Goal: Task Accomplishment & Management: Use online tool/utility

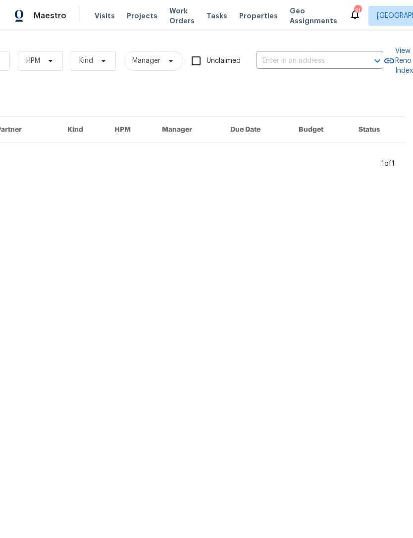
scroll to position [0, 163]
click at [333, 60] on input "text" at bounding box center [305, 60] width 99 height 15
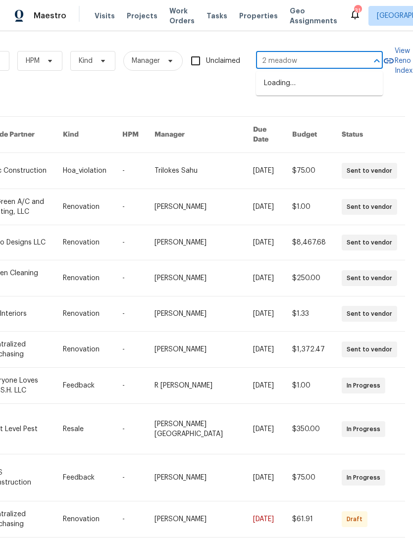
type input "2 meadowc"
click at [355, 85] on li "[STREET_ADDRESS][PERSON_NAME]" at bounding box center [319, 88] width 127 height 27
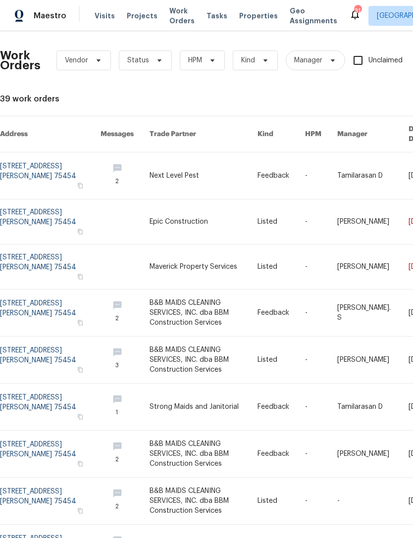
scroll to position [0, 0]
click at [36, 167] on link at bounding box center [50, 175] width 100 height 47
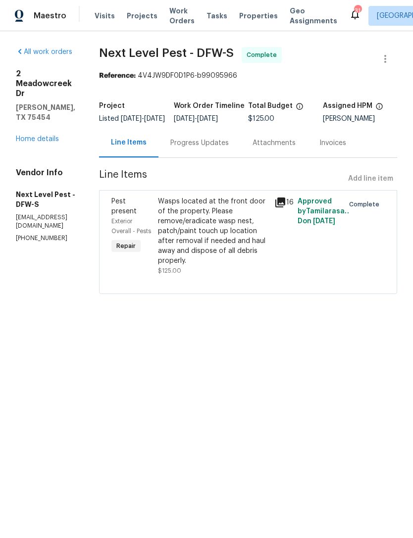
click at [57, 136] on link "Home details" at bounding box center [37, 139] width 43 height 7
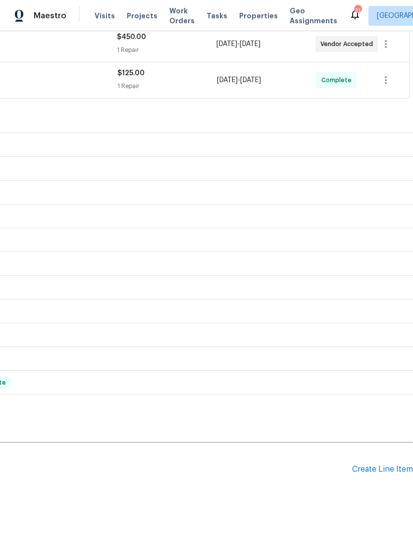
scroll to position [231, 147]
click at [390, 470] on div "Create Line Item" at bounding box center [382, 469] width 61 height 9
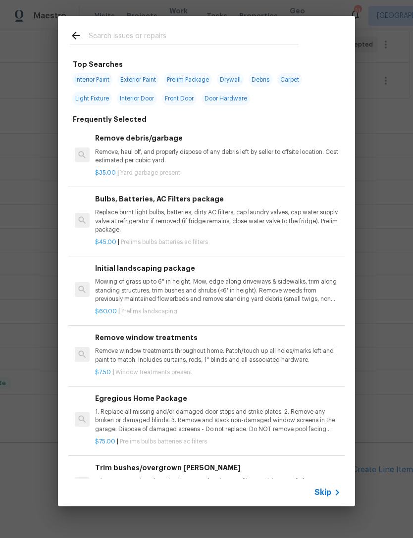
click at [248, 34] on input "text" at bounding box center [194, 37] width 210 height 15
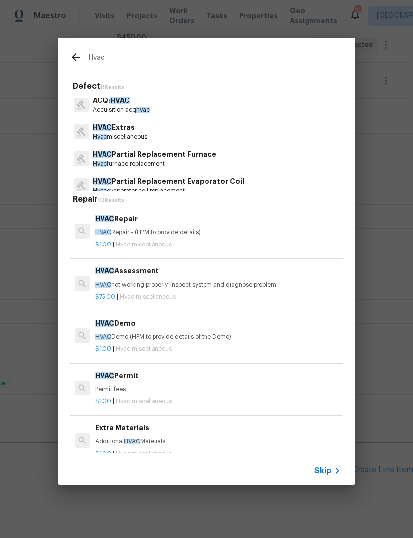
type input "Hvac"
click at [163, 105] on div "ACQ: HVAC Acquisition acq hvac" at bounding box center [206, 105] width 273 height 27
click at [167, 130] on div "HVAC Extras Hvac miscellaneous" at bounding box center [206, 131] width 273 height 27
click at [177, 158] on p "HVAC Partial Replacement Furnace" at bounding box center [155, 154] width 124 height 10
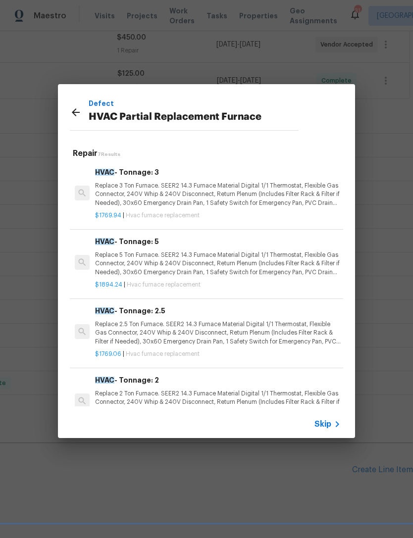
click at [75, 106] on icon at bounding box center [76, 112] width 12 height 12
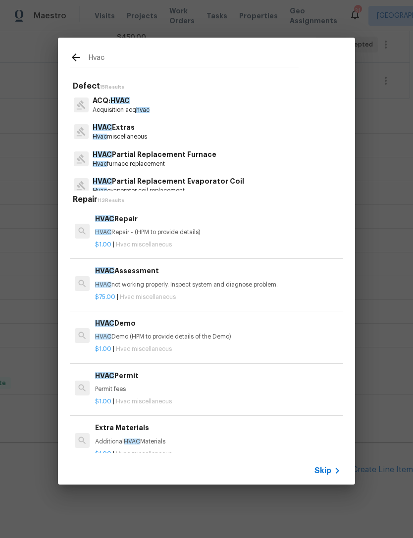
click at [159, 61] on input "Hvac" at bounding box center [194, 59] width 210 height 15
type input "Hvac"
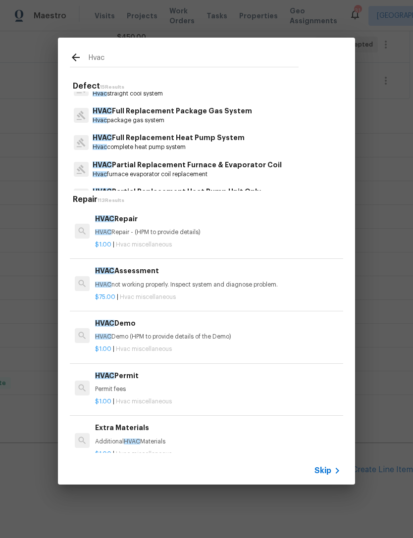
scroll to position [178, 0]
click at [162, 224] on h6 "HVAC Repair" at bounding box center [218, 218] width 246 height 11
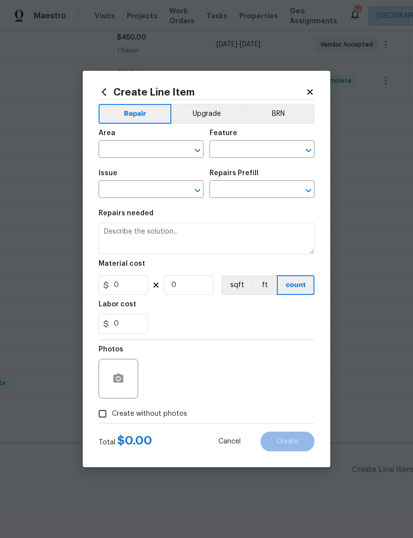
type input "HVAC"
type input "HVAC Extras"
type input "HVAC Repair $1.00"
type textarea "HVAC Repair - (HPM to provide details)"
type input "1"
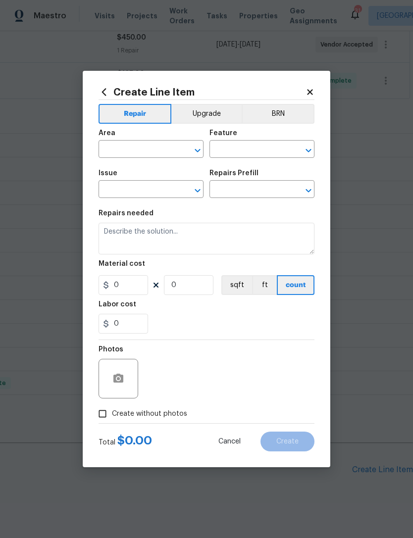
type input "1"
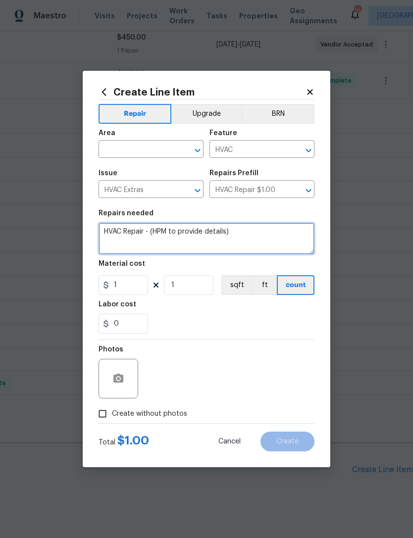
click at [169, 232] on textarea "HVAC Repair - (HPM to provide details)" at bounding box center [207, 239] width 216 height 32
click at [181, 224] on textarea "HVAC Repair - (HPM to provide details)" at bounding box center [207, 239] width 216 height 32
click at [217, 230] on textarea "HVAC Repair - (HPM to provide details)" at bounding box center [207, 239] width 216 height 32
type textarea "Hvac not cooling"
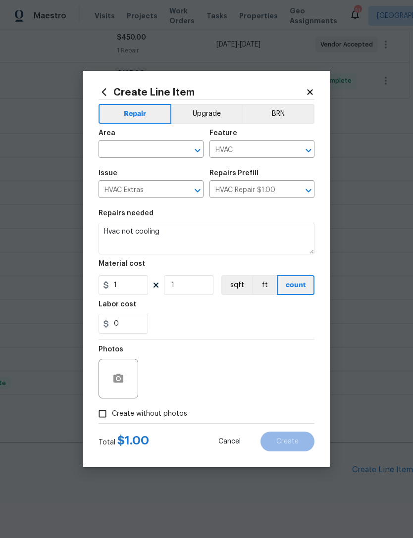
click at [150, 151] on input "text" at bounding box center [137, 150] width 77 height 15
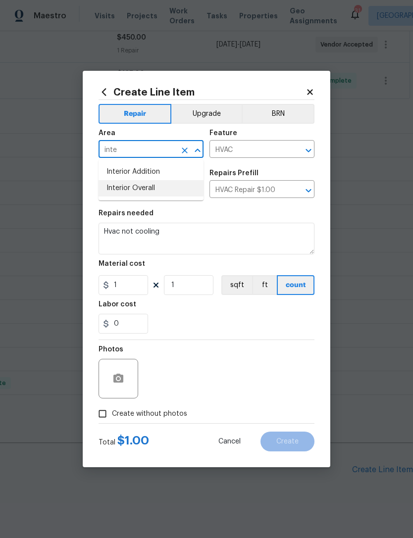
click at [174, 181] on li "Interior Overall" at bounding box center [151, 188] width 105 height 16
type input "Interior Overall"
click at [209, 328] on div "0" at bounding box center [207, 324] width 216 height 20
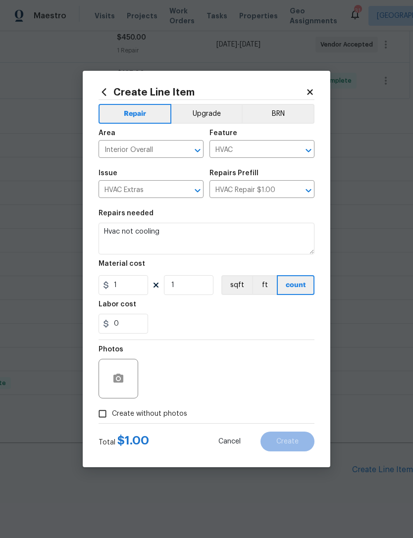
click at [159, 420] on label "Create without photos" at bounding box center [140, 413] width 94 height 19
click at [112, 420] on input "Create without photos" at bounding box center [102, 413] width 19 height 19
checkbox input "true"
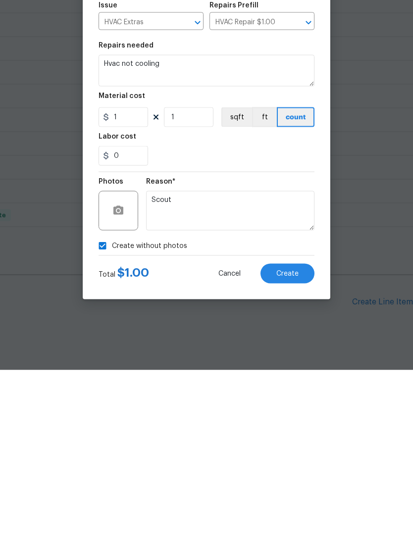
type textarea "Scout"
click at [301, 432] on button "Create" at bounding box center [287, 442] width 54 height 20
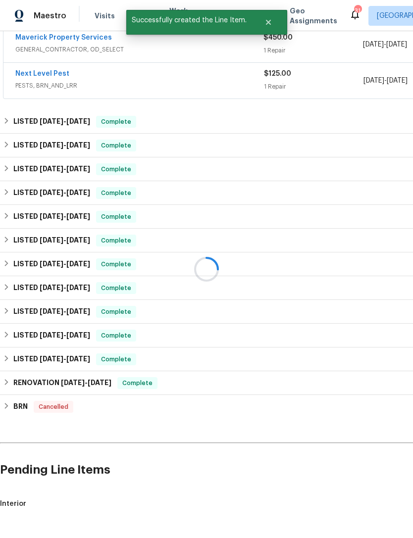
scroll to position [237, 0]
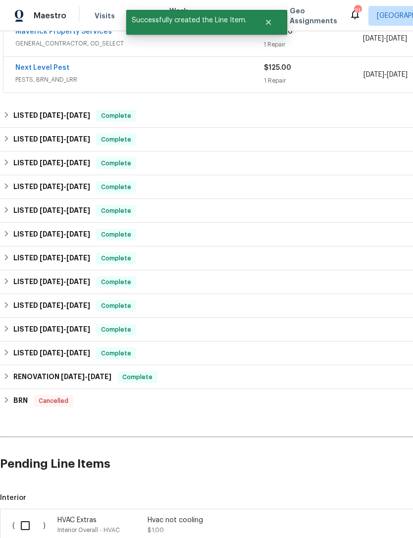
click at [30, 515] on input "checkbox" at bounding box center [29, 525] width 28 height 21
checkbox input "true"
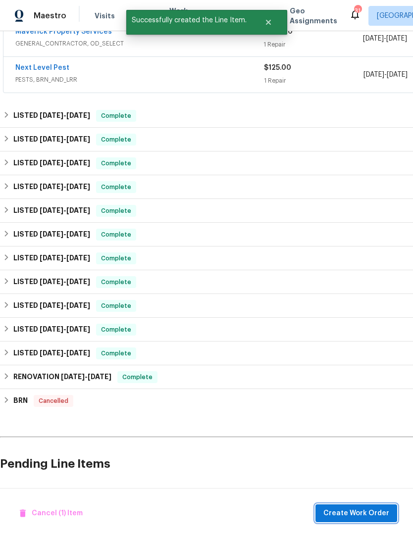
click at [378, 519] on button "Create Work Order" at bounding box center [356, 513] width 82 height 18
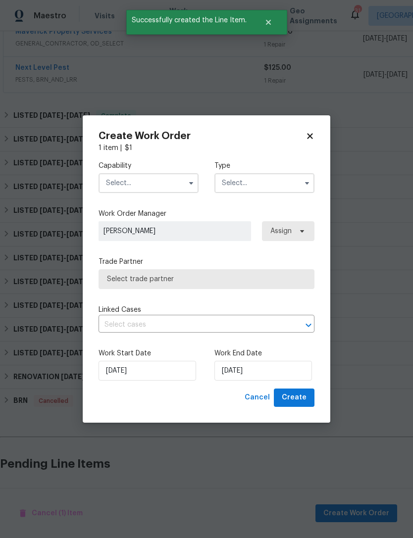
click at [172, 181] on input "text" at bounding box center [149, 183] width 100 height 20
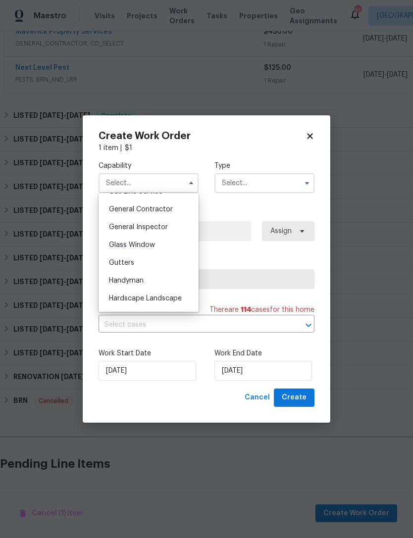
scroll to position [525, 0]
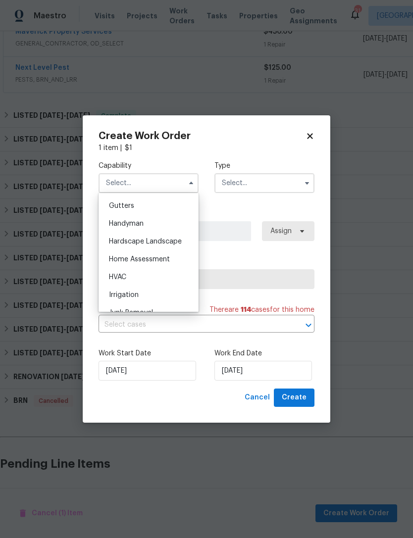
click at [162, 278] on div "HVAC" at bounding box center [148, 277] width 95 height 18
type input "HVAC"
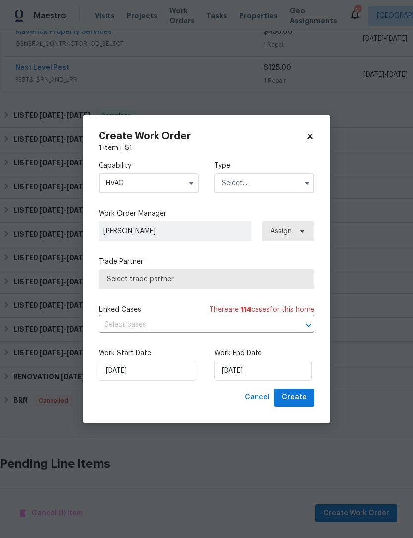
click at [271, 188] on input "text" at bounding box center [264, 183] width 100 height 20
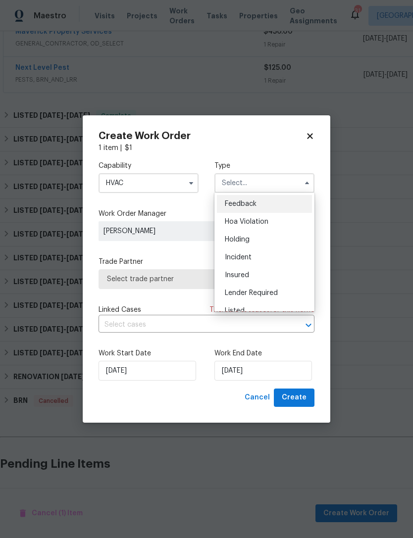
scroll to position [54, 0]
click at [283, 256] on div "Listed" at bounding box center [264, 256] width 95 height 18
type input "Listed"
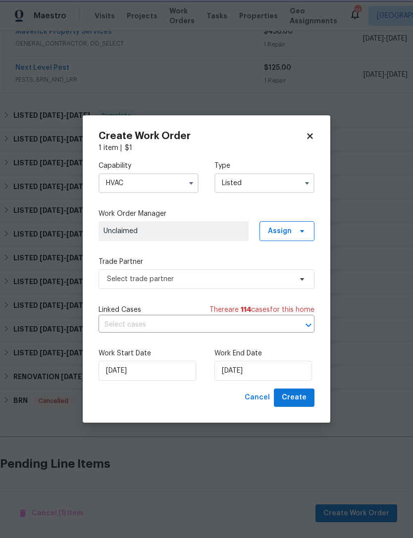
scroll to position [0, 0]
click at [296, 232] on span at bounding box center [300, 231] width 11 height 8
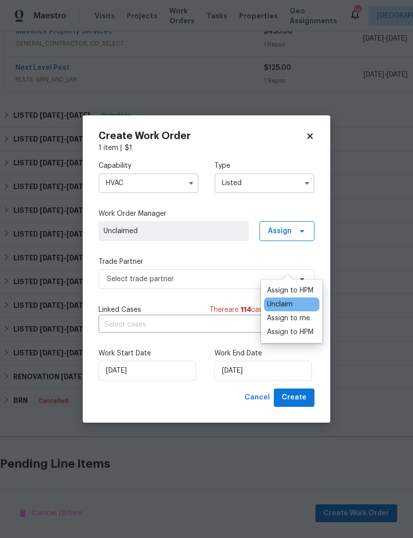
click at [294, 286] on div "Assign to HPM" at bounding box center [290, 291] width 47 height 10
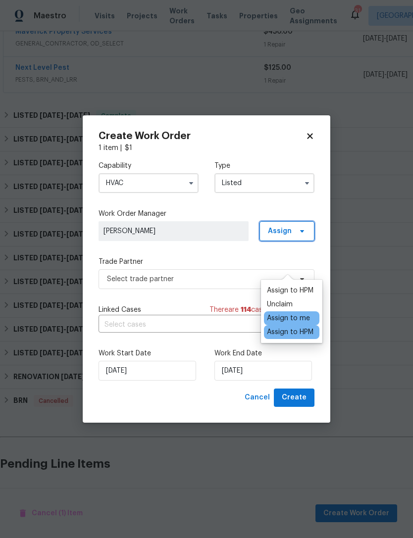
click at [282, 233] on span "Assign" at bounding box center [280, 231] width 24 height 10
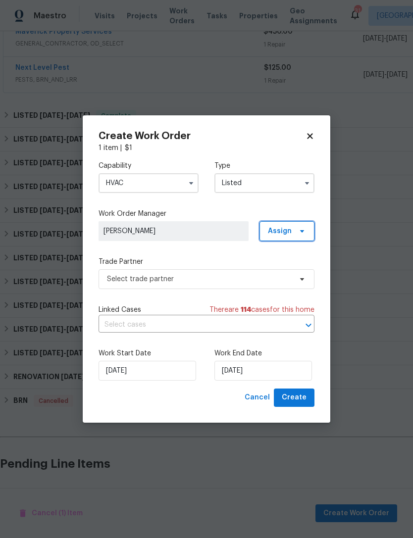
click at [302, 231] on icon at bounding box center [302, 231] width 4 height 2
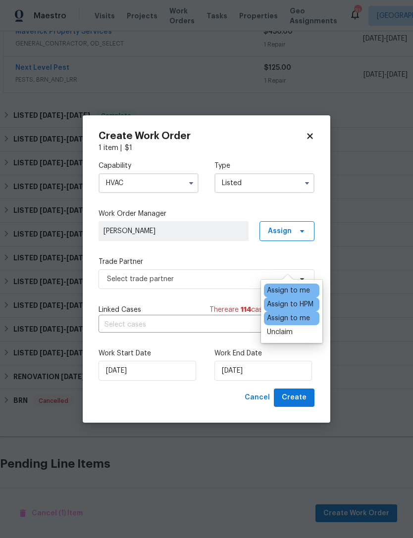
click at [300, 286] on div "Assign to me" at bounding box center [288, 291] width 43 height 10
click at [286, 286] on div "Assign to me" at bounding box center [288, 291] width 43 height 10
click at [222, 267] on div "Trade Partner Select trade partner" at bounding box center [207, 273] width 216 height 32
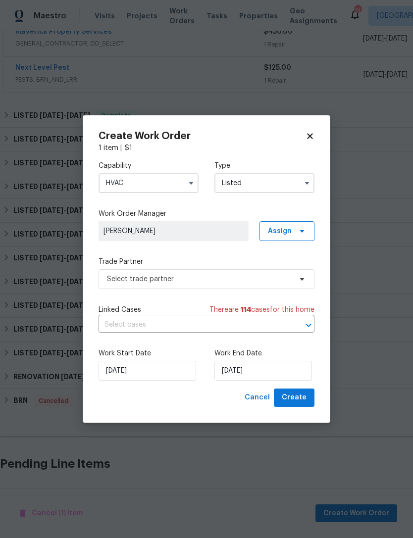
click at [221, 266] on div "Trade Partner Select trade partner" at bounding box center [207, 273] width 216 height 32
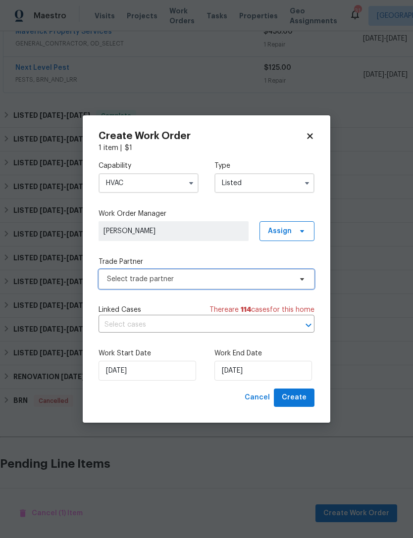
click at [235, 272] on span "Select trade partner" at bounding box center [207, 279] width 216 height 20
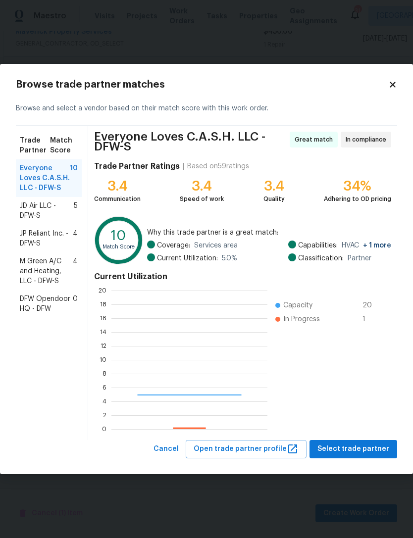
scroll to position [139, 156]
click at [59, 272] on span "M Green A/C and Heating, LLC - DFW-S" at bounding box center [46, 271] width 53 height 30
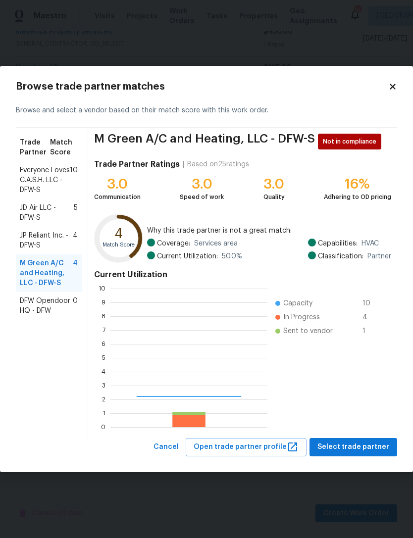
scroll to position [139, 157]
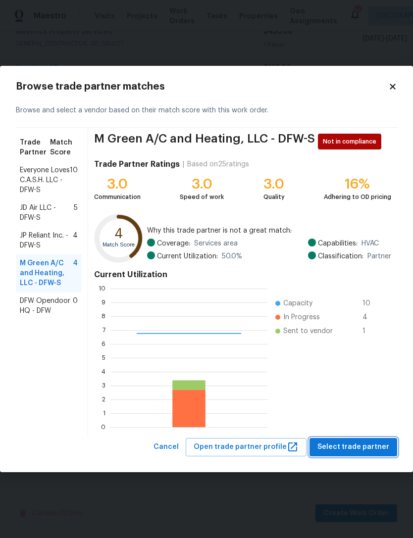
click at [349, 447] on span "Select trade partner" at bounding box center [353, 447] width 72 height 12
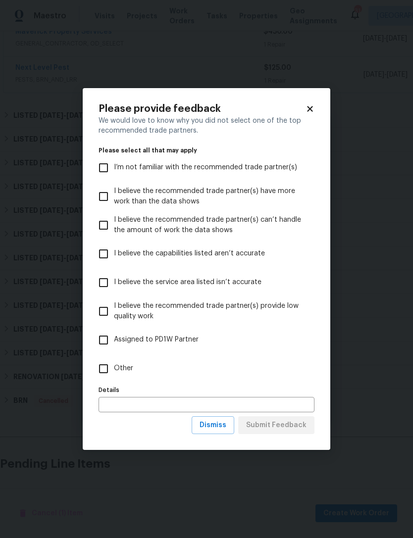
click at [129, 369] on span "Other" at bounding box center [123, 368] width 19 height 10
click at [114, 369] on input "Other" at bounding box center [103, 368] width 21 height 21
checkbox input "true"
click at [293, 417] on button "Submit Feedback" at bounding box center [276, 425] width 76 height 18
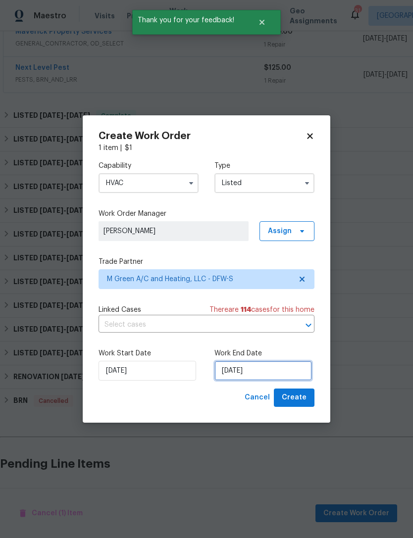
click at [275, 366] on input "[DATE]" at bounding box center [263, 371] width 98 height 20
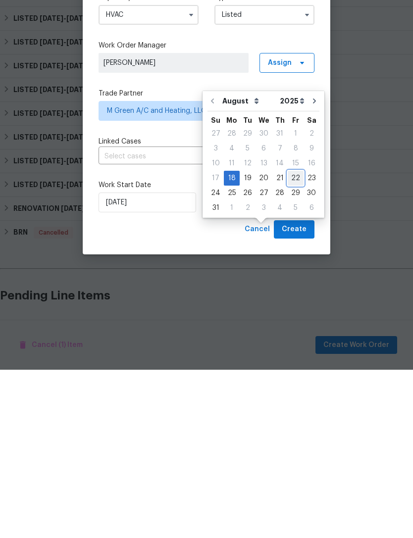
click at [289, 340] on div "22" at bounding box center [296, 347] width 16 height 14
type input "[DATE]"
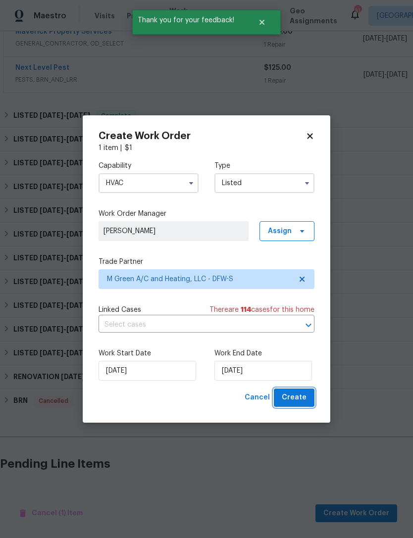
click at [304, 399] on span "Create" at bounding box center [294, 398] width 25 height 12
checkbox input "false"
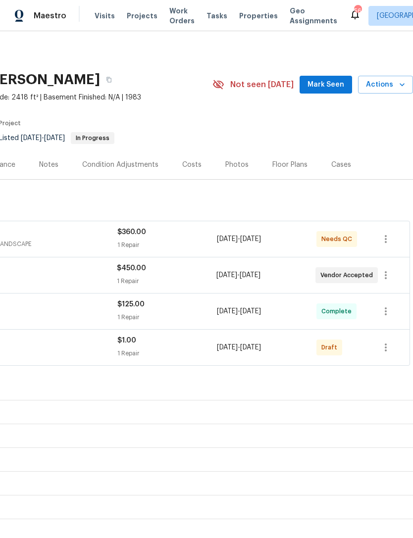
scroll to position [0, 147]
click at [391, 343] on icon "button" at bounding box center [386, 348] width 12 height 12
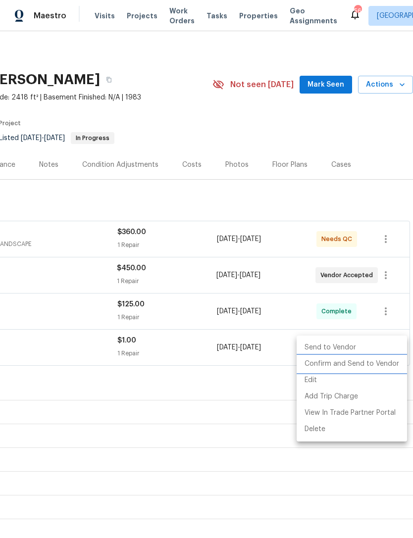
click at [380, 363] on li "Confirm and Send to Vendor" at bounding box center [351, 364] width 110 height 16
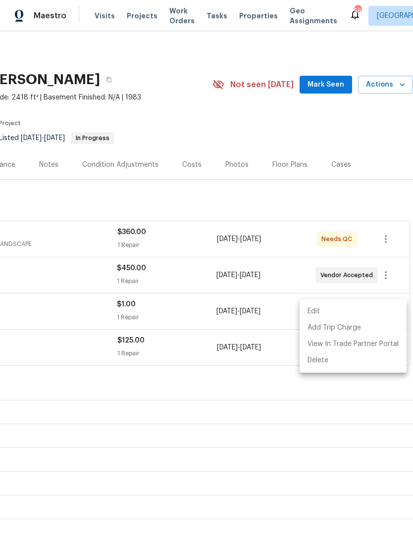
click at [217, 439] on div at bounding box center [206, 269] width 413 height 538
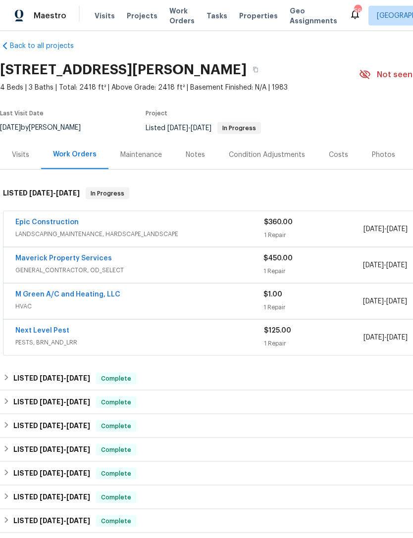
scroll to position [10, 0]
click at [89, 292] on link "M Green A/C and Heating, LLC" at bounding box center [67, 294] width 105 height 7
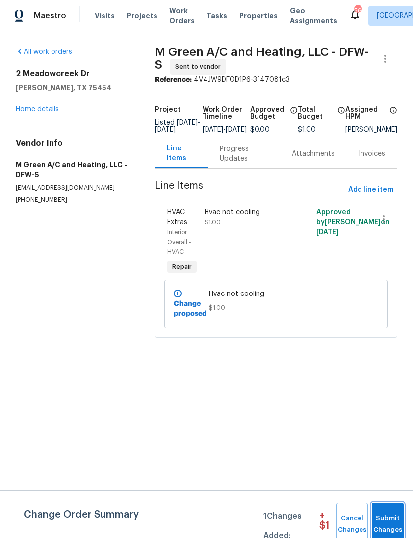
click at [398, 523] on span "Submit Changes" at bounding box center [388, 524] width 22 height 23
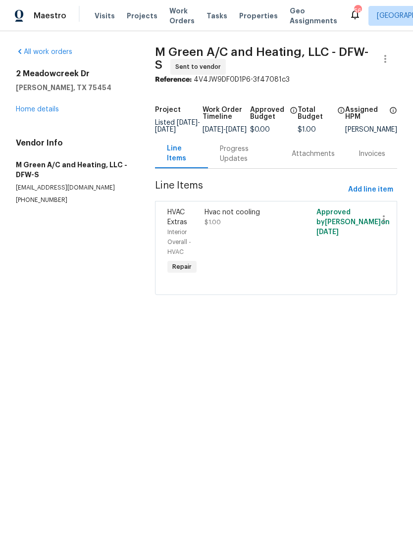
click at [242, 163] on div "Progress Updates" at bounding box center [244, 154] width 48 height 20
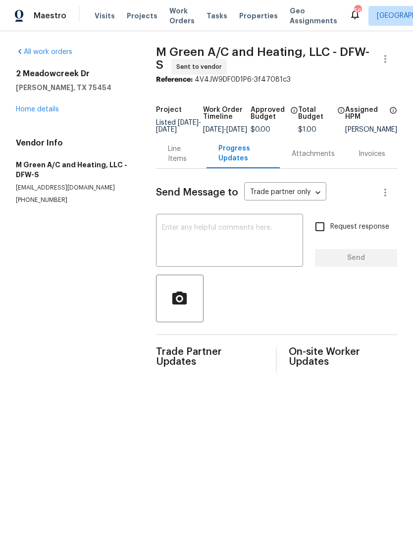
click at [256, 246] on textarea at bounding box center [229, 241] width 135 height 35
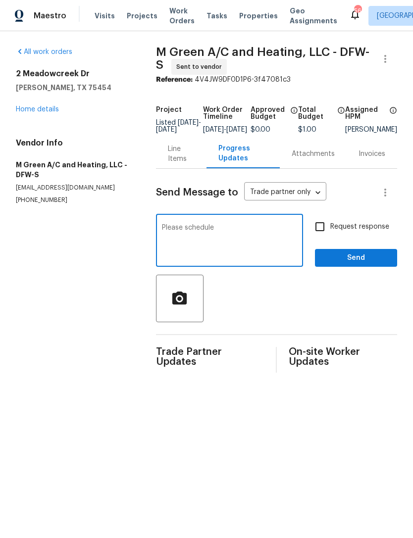
type textarea "Please schedule"
click at [365, 259] on span "Send" at bounding box center [356, 258] width 66 height 12
